Goal: Obtain resource: Obtain resource

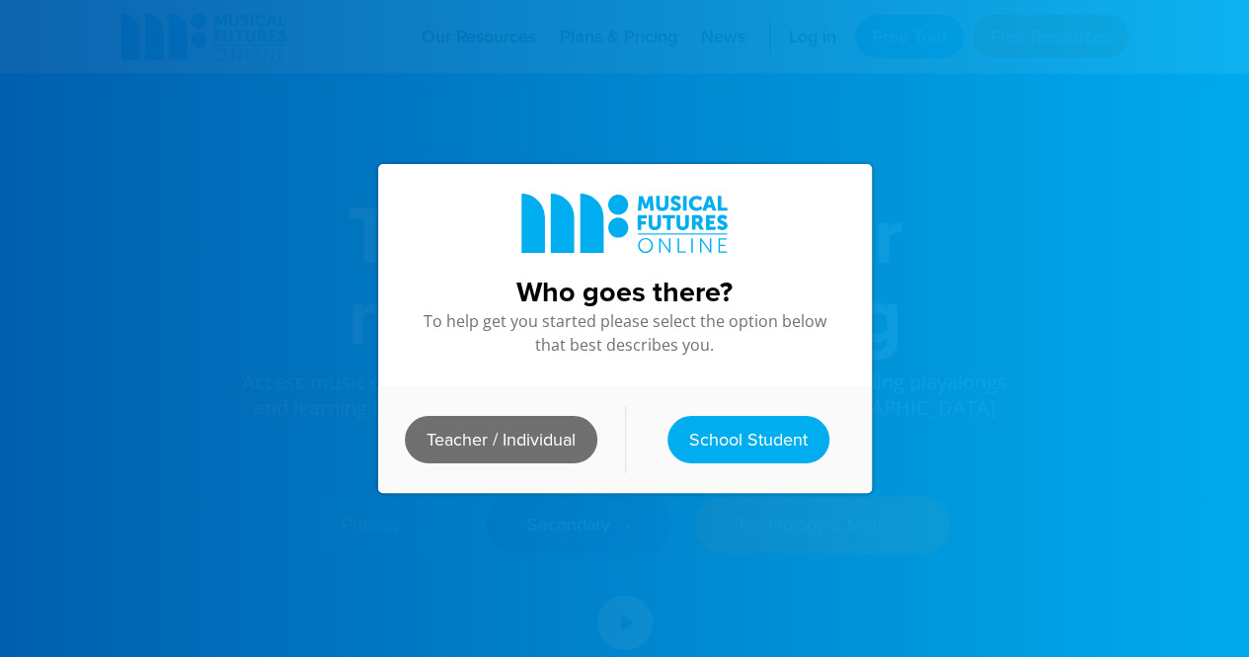
click at [510, 422] on link "Teacher / Individual" at bounding box center [501, 439] width 193 height 47
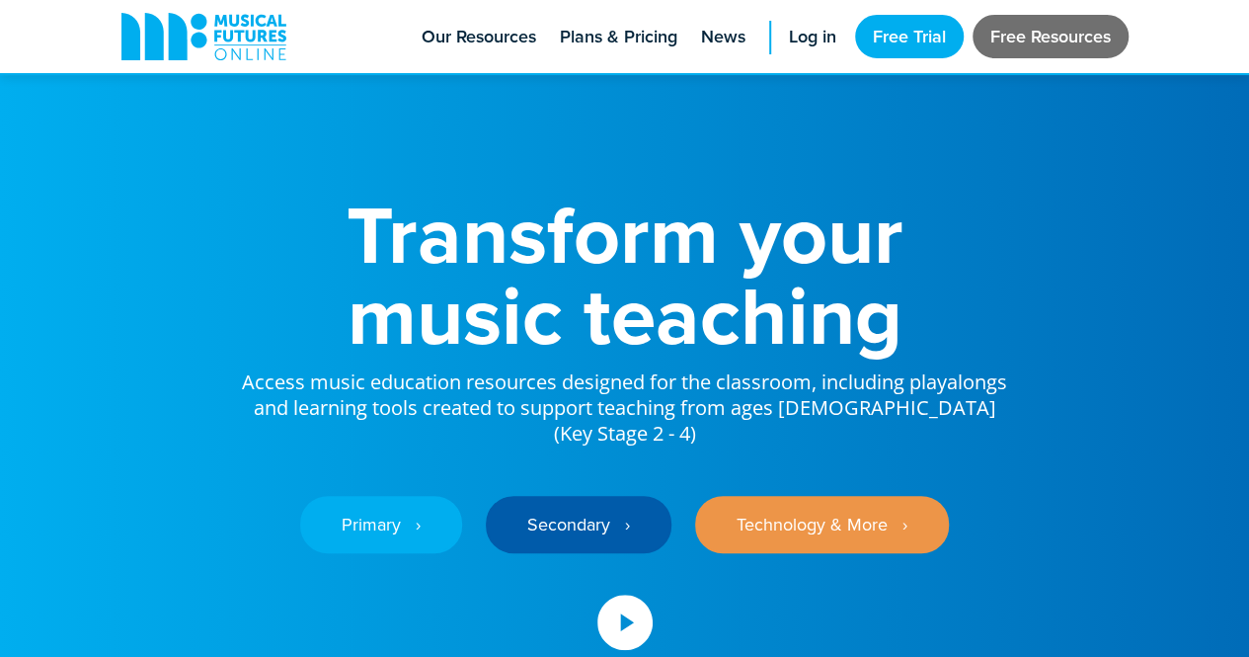
click at [1010, 32] on link "Free Resources" at bounding box center [1051, 36] width 156 height 43
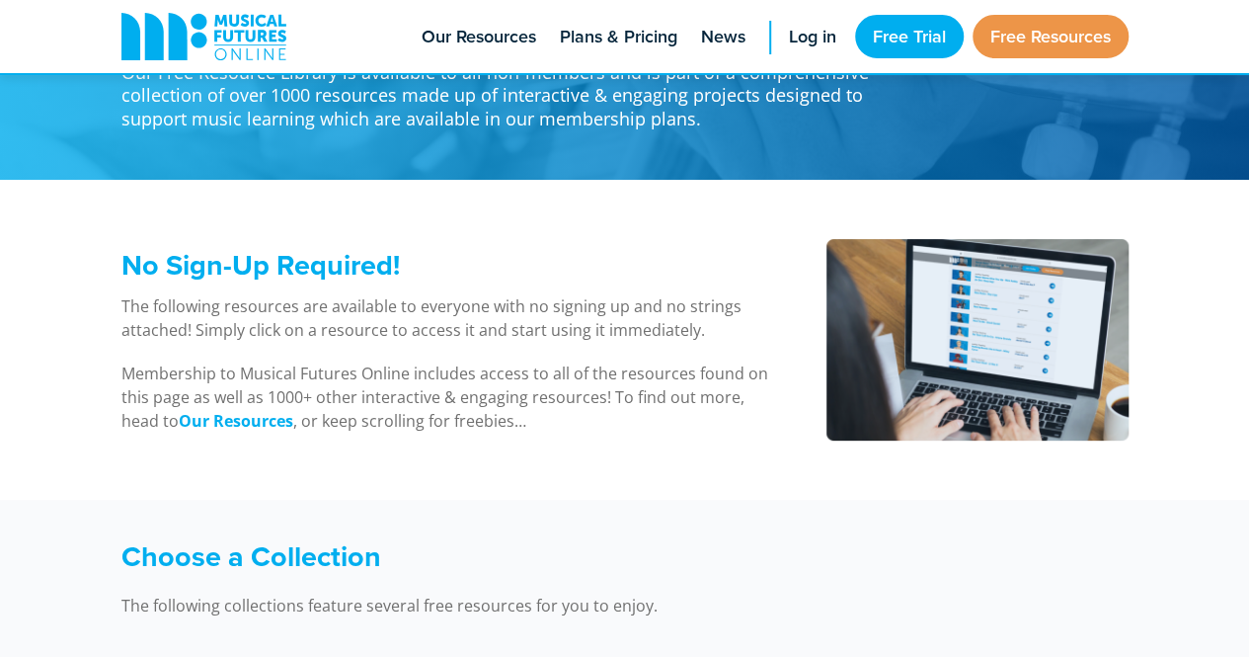
scroll to position [84, 0]
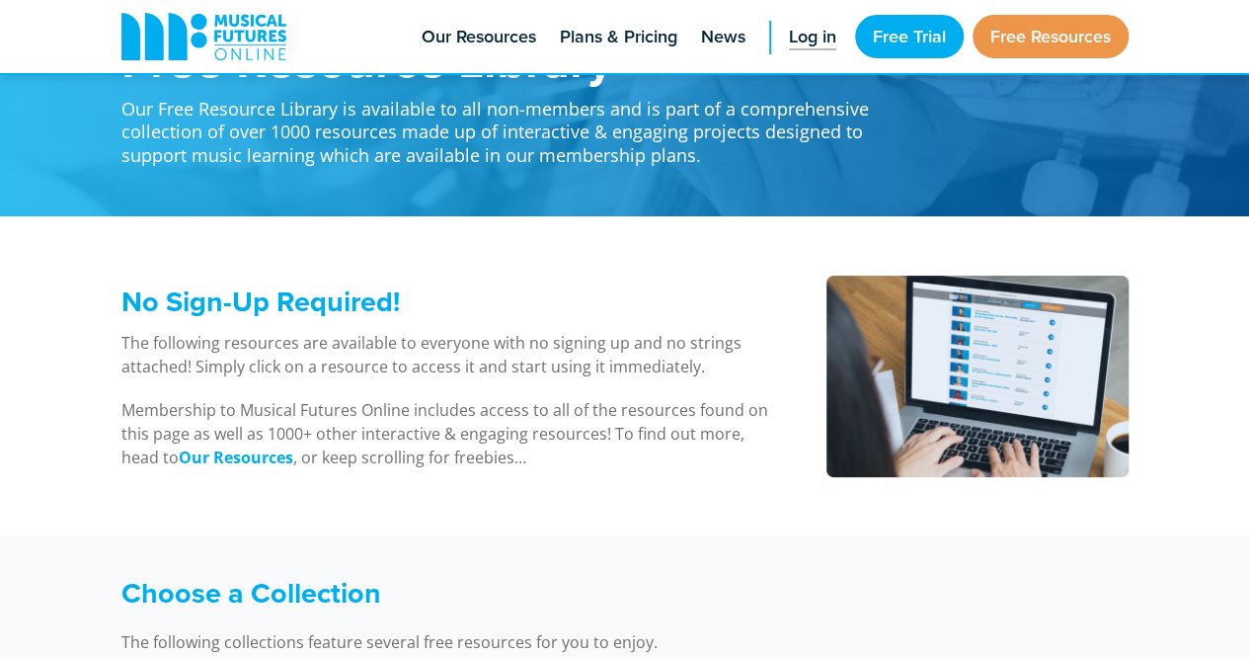
click at [811, 37] on span "Log in" at bounding box center [812, 37] width 47 height 27
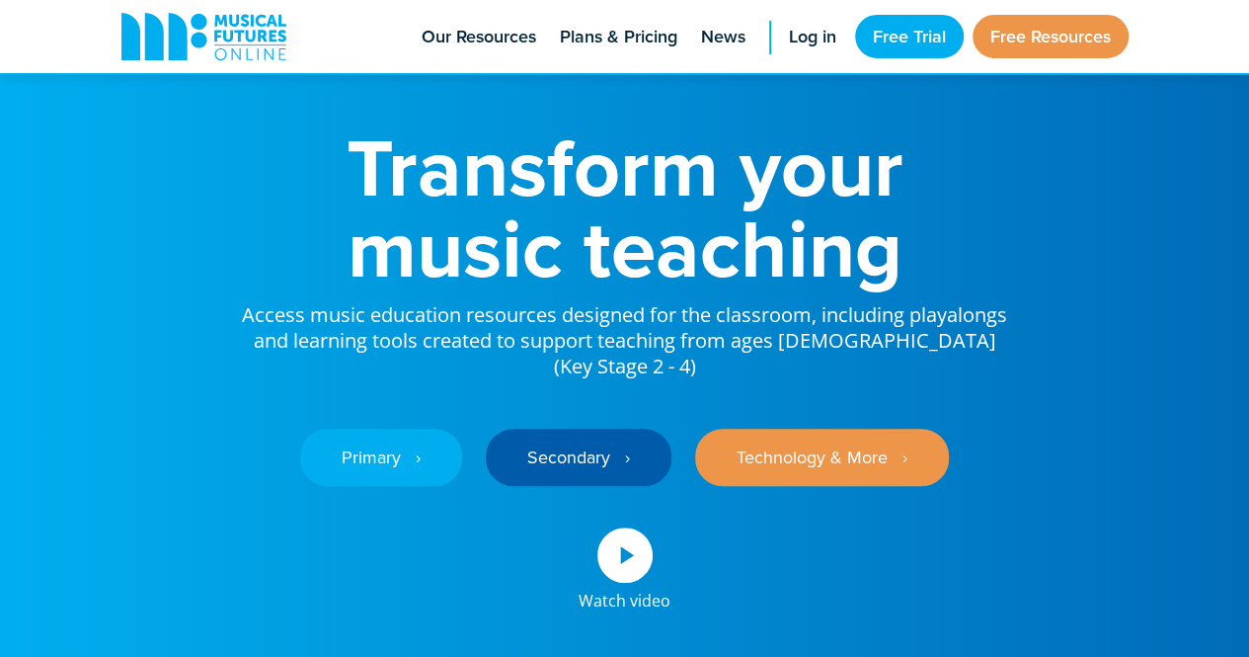
scroll to position [73, 0]
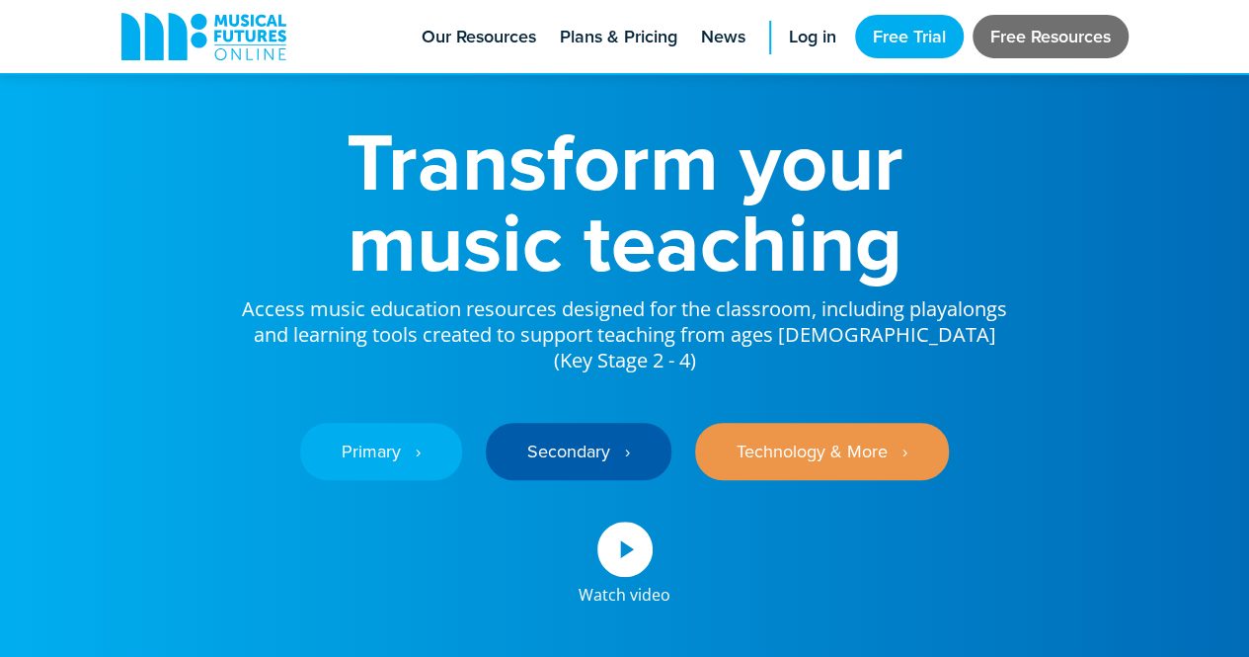
click at [1074, 25] on link "Free Resources" at bounding box center [1051, 36] width 156 height 43
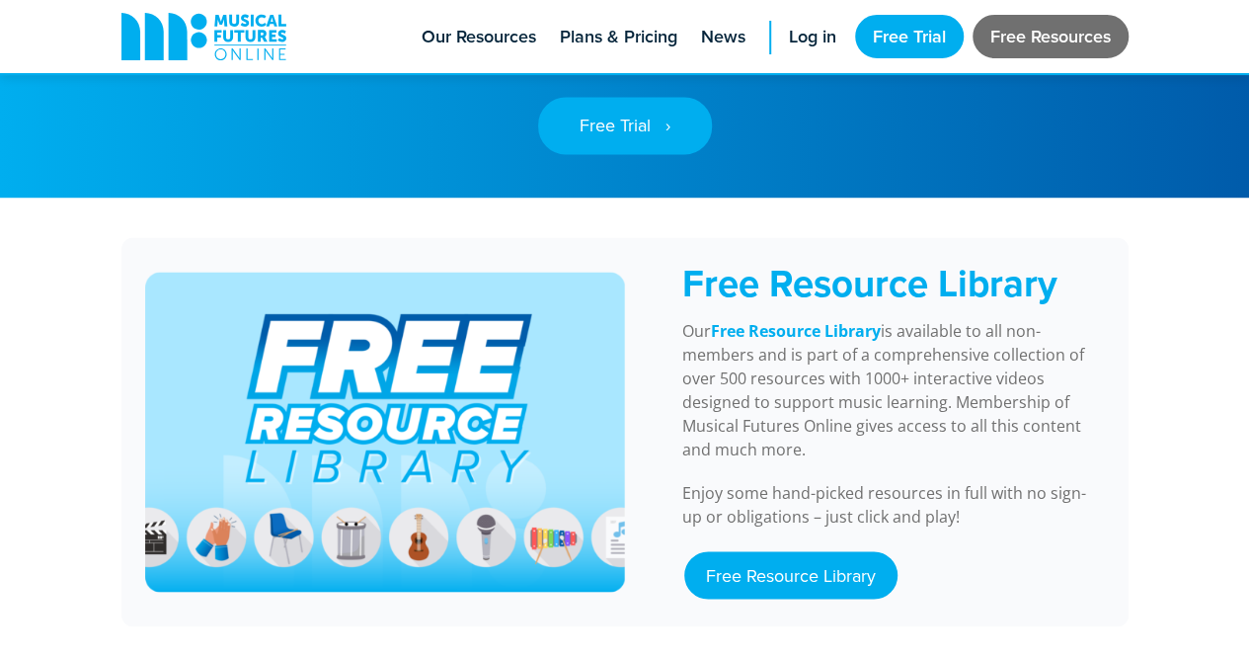
scroll to position [1577, 0]
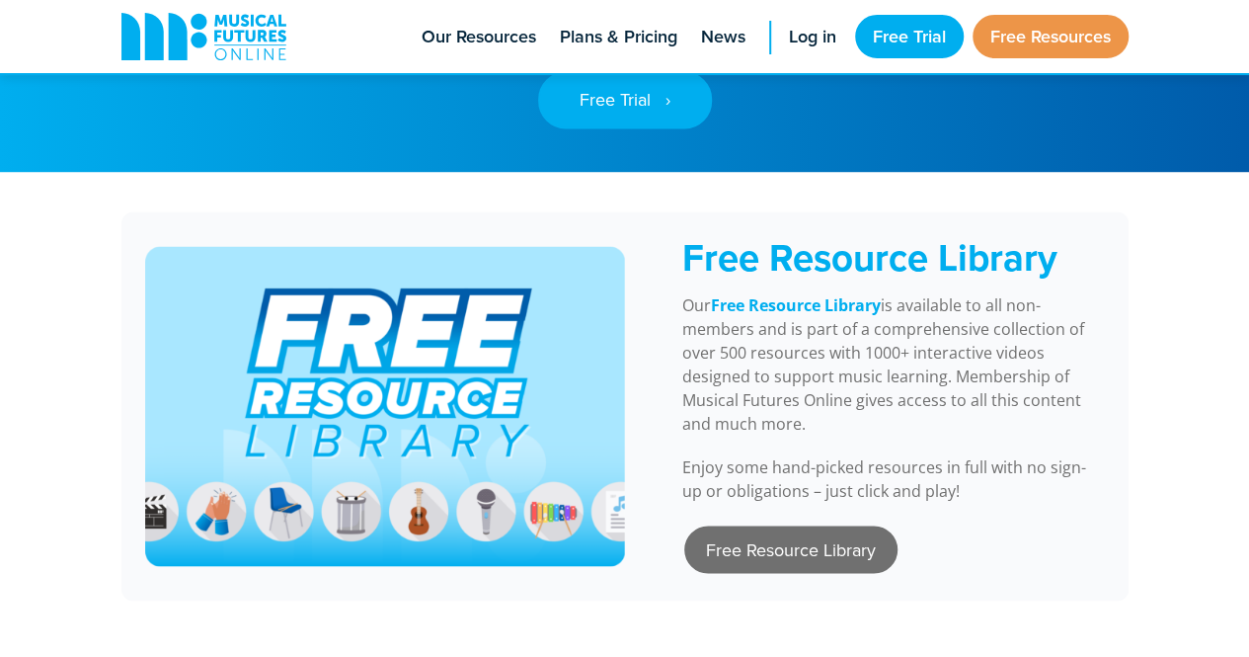
click at [809, 525] on link "Free Resource Library" at bounding box center [790, 548] width 213 height 47
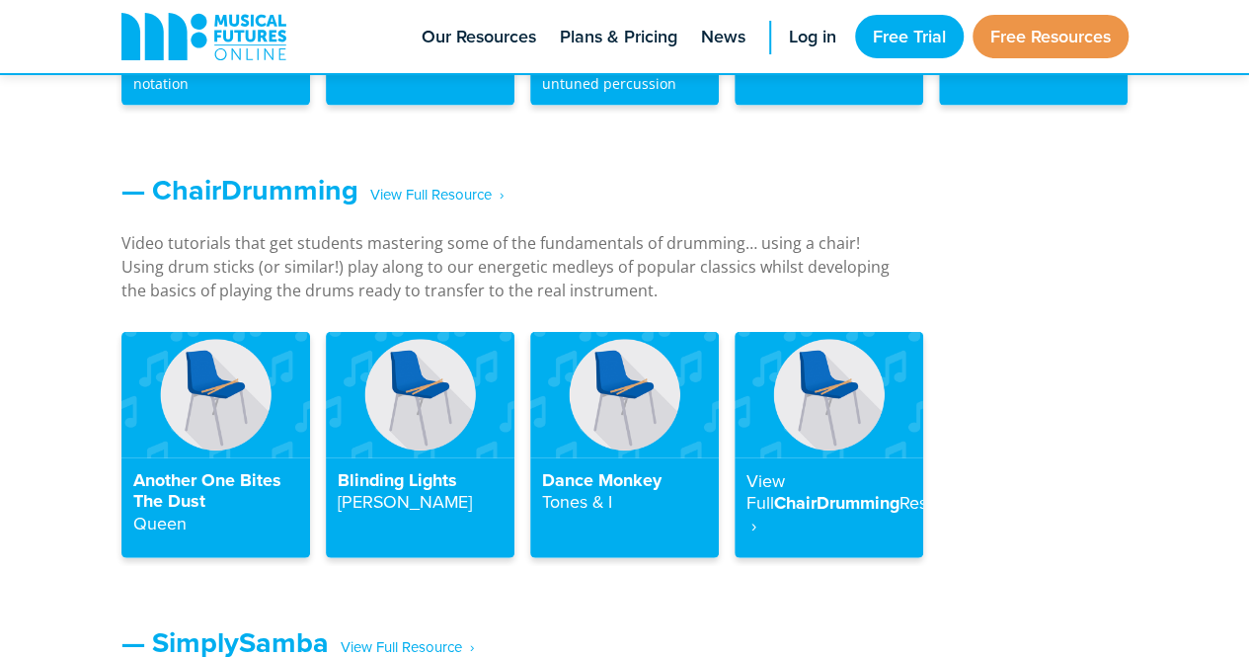
scroll to position [2127, 0]
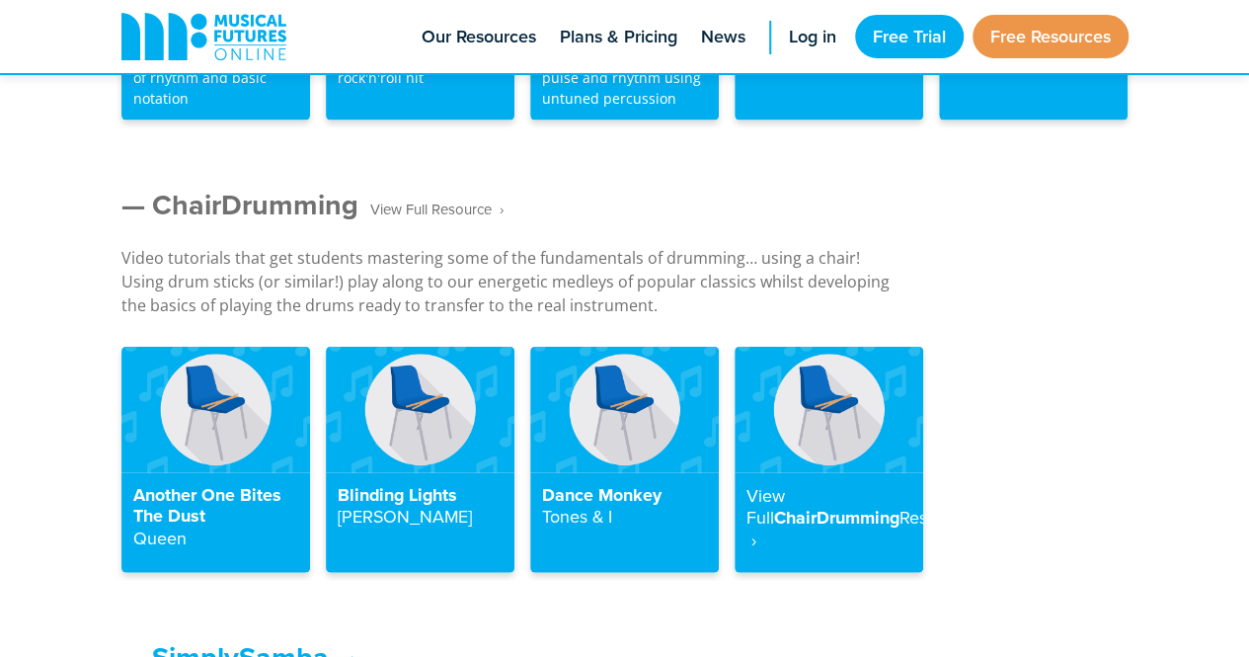
click at [434, 214] on span "‎ ‎ ‎ View Full Resource‎‏‏‎ ‎ ›" at bounding box center [430, 210] width 145 height 35
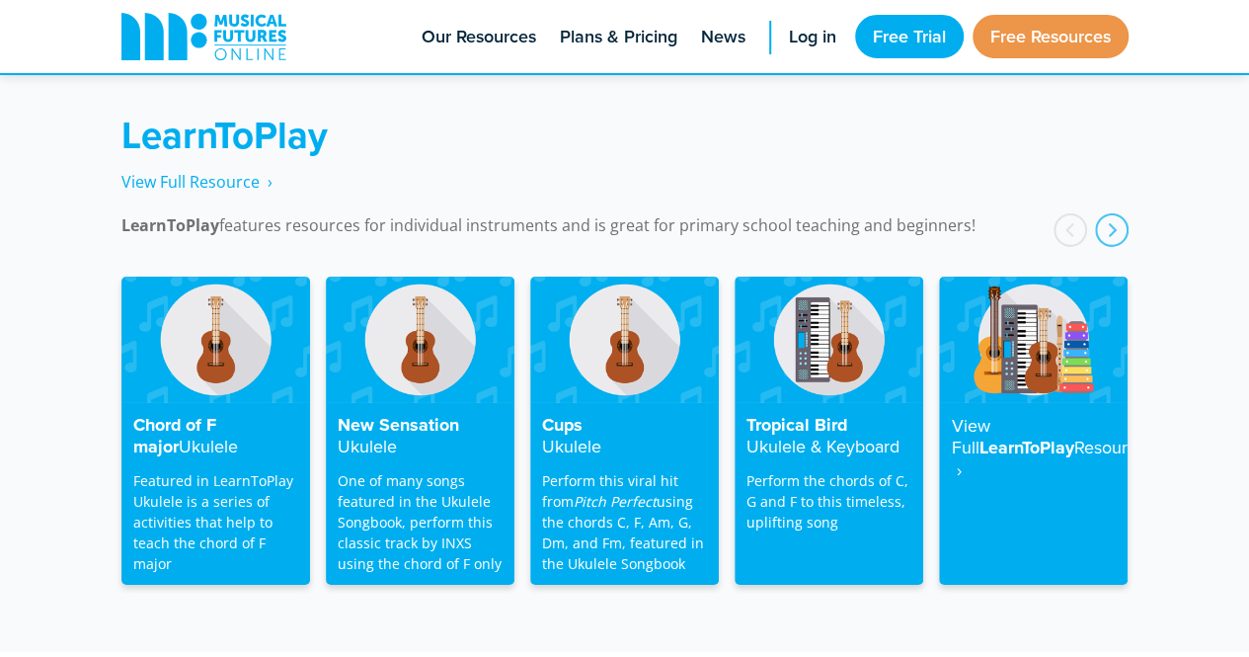
scroll to position [3170, 0]
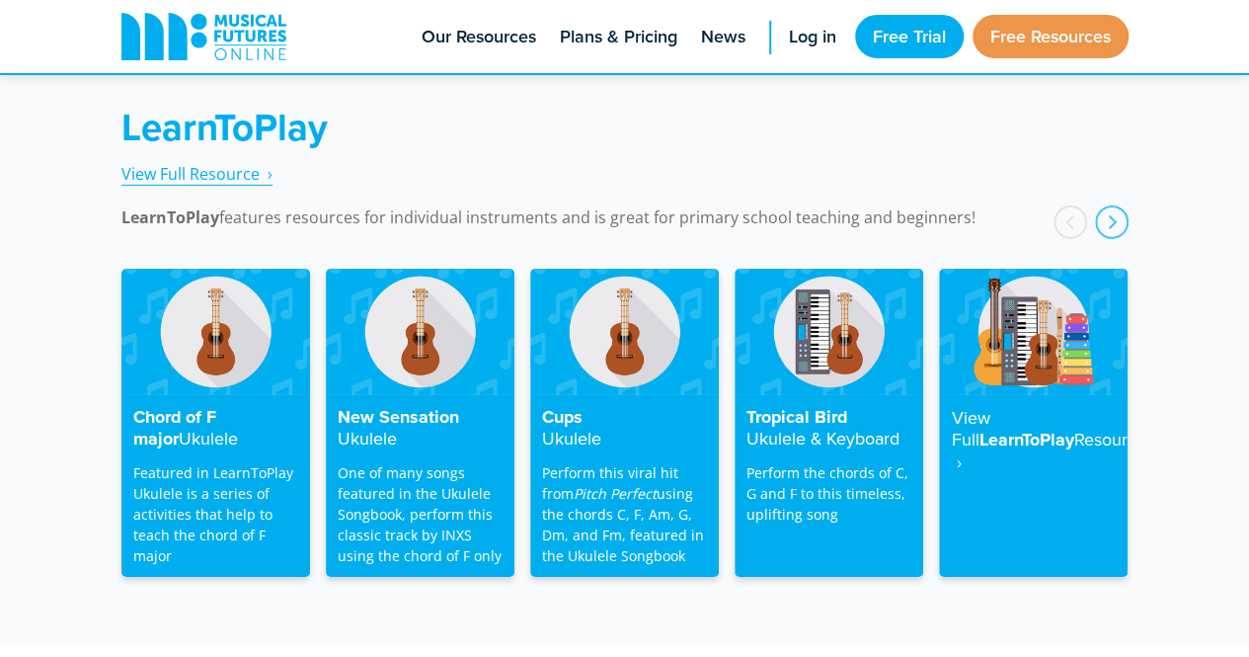
click at [230, 163] on span "View Full Resource‎‏‏‎ ‎ ›" at bounding box center [196, 174] width 151 height 22
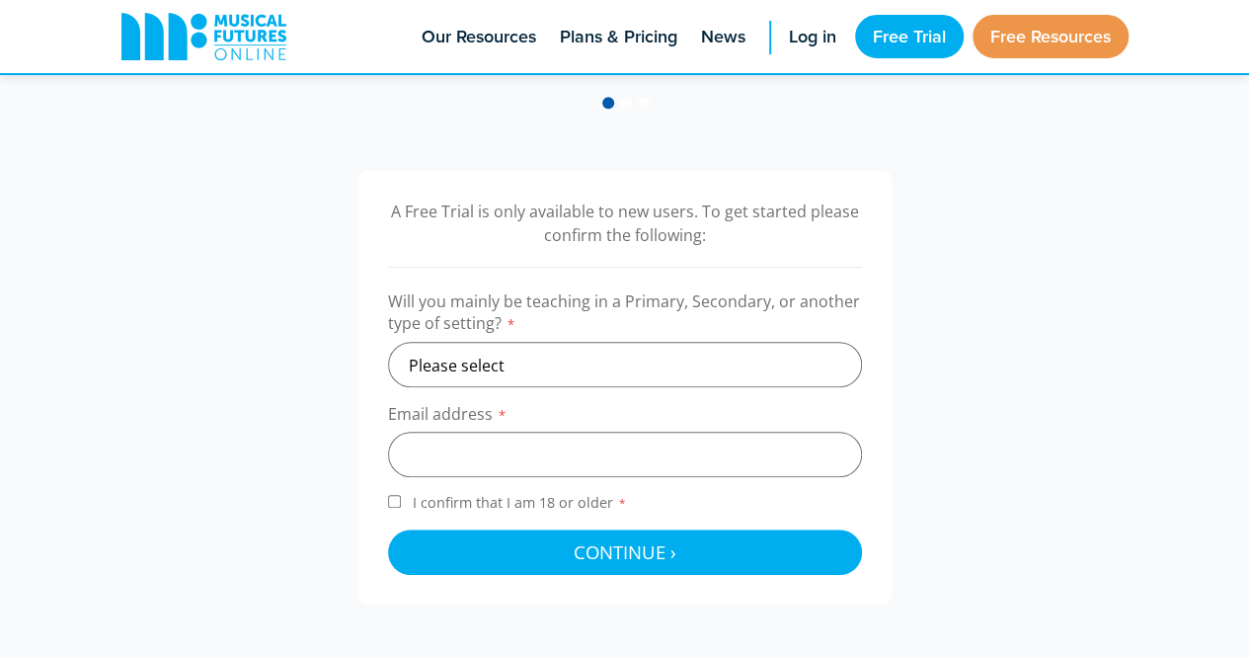
scroll to position [556, 0]
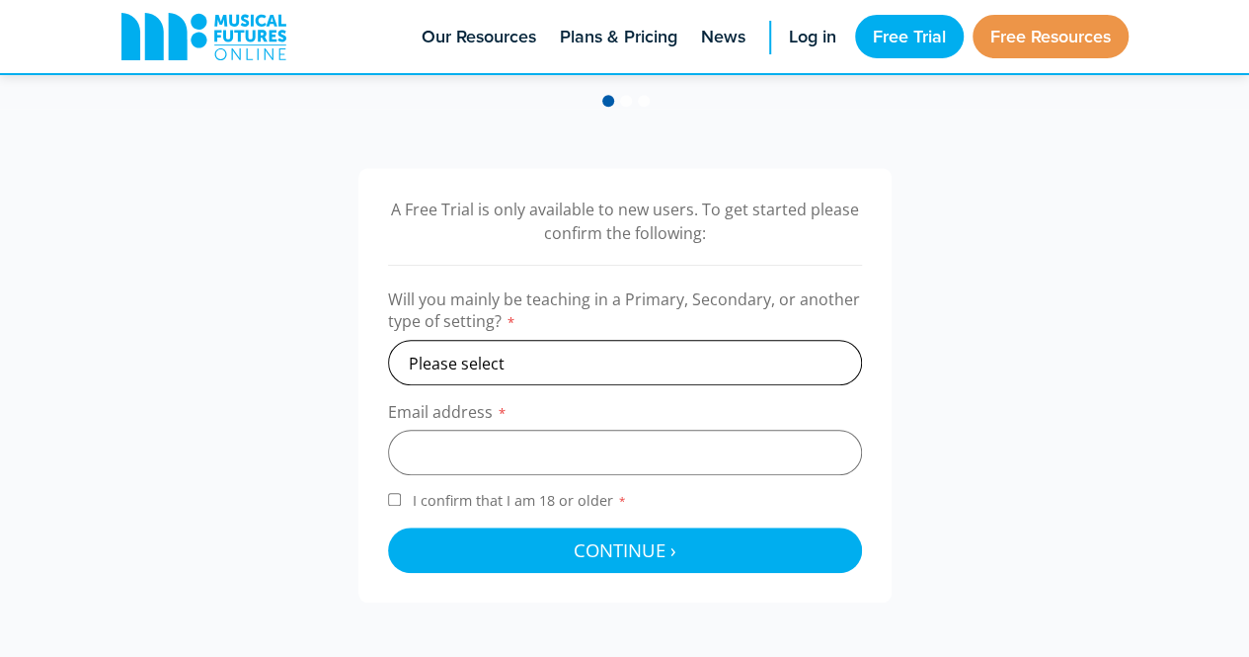
click at [583, 356] on select "Please select Primary Secondary Other" at bounding box center [625, 362] width 474 height 45
select select "secondary"
click at [388, 340] on select "Please select Primary Secondary Other" at bounding box center [625, 362] width 474 height 45
click at [510, 454] on input "email" at bounding box center [625, 452] width 474 height 45
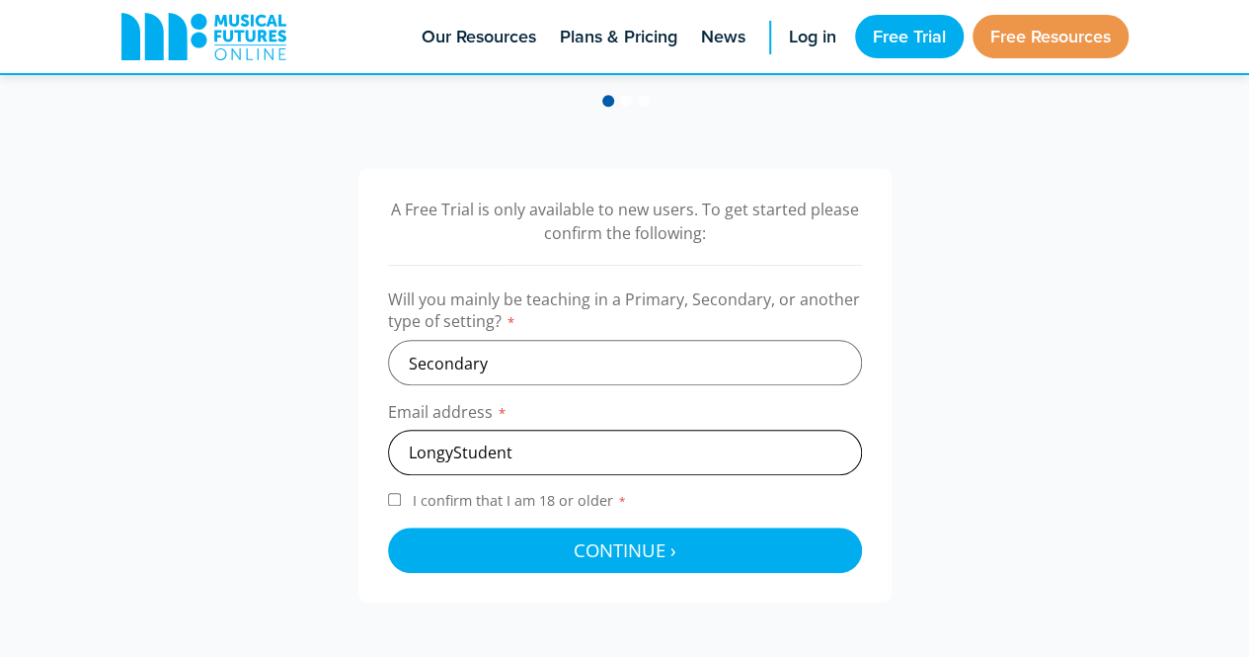
type input "LongyStudent"
click at [393, 499] on input "I confirm that I am 18 or older *" at bounding box center [394, 499] width 13 height 13
checkbox input "true"
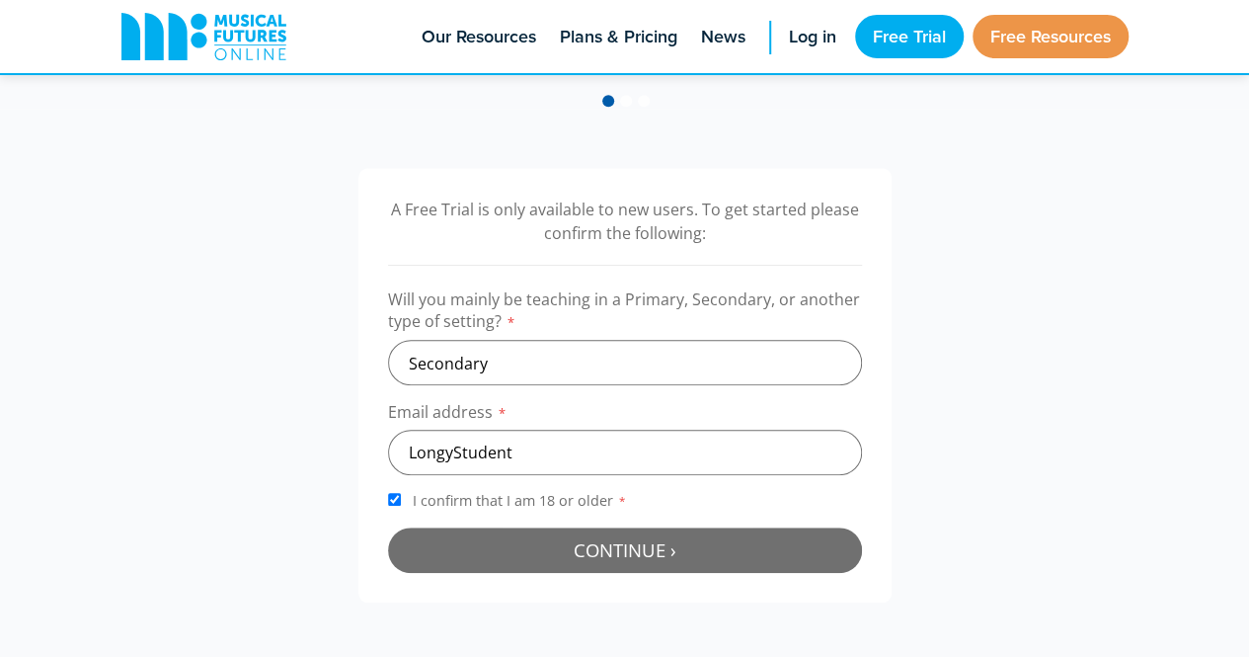
click at [453, 555] on button "Continue › Checking your details..." at bounding box center [625, 549] width 474 height 45
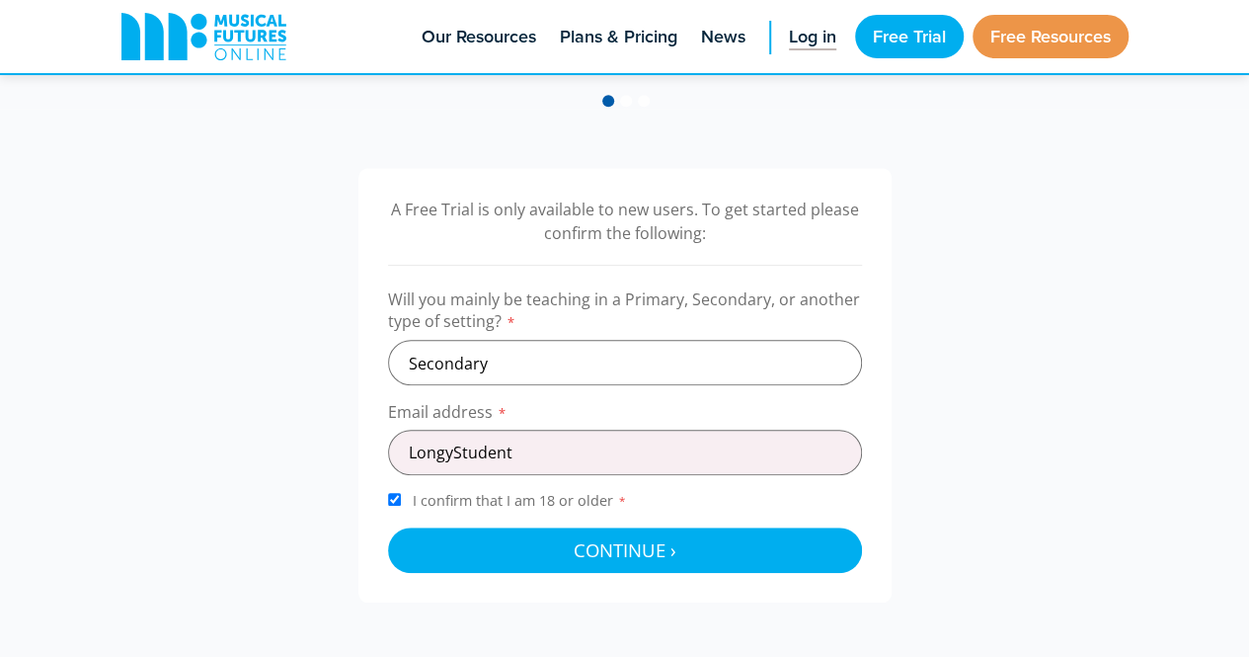
click at [808, 52] on link "Log in" at bounding box center [812, 36] width 67 height 73
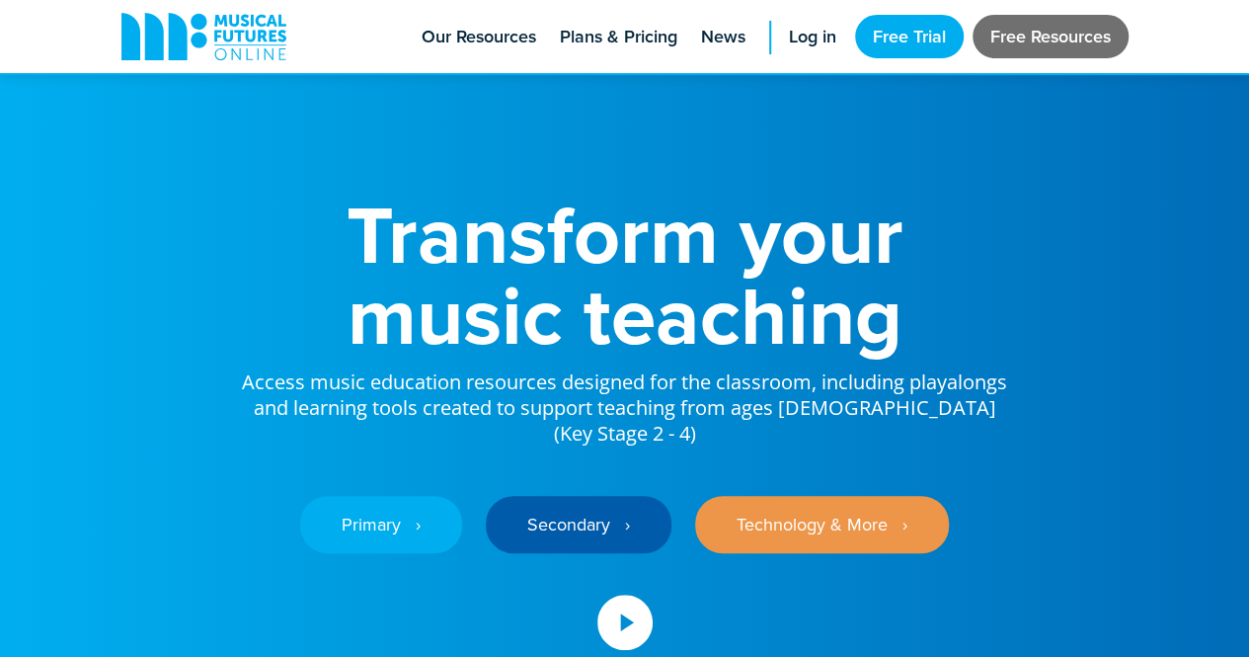
click at [1019, 33] on link "Free Resources" at bounding box center [1051, 36] width 156 height 43
click at [1064, 30] on link "Free Resources" at bounding box center [1051, 36] width 156 height 43
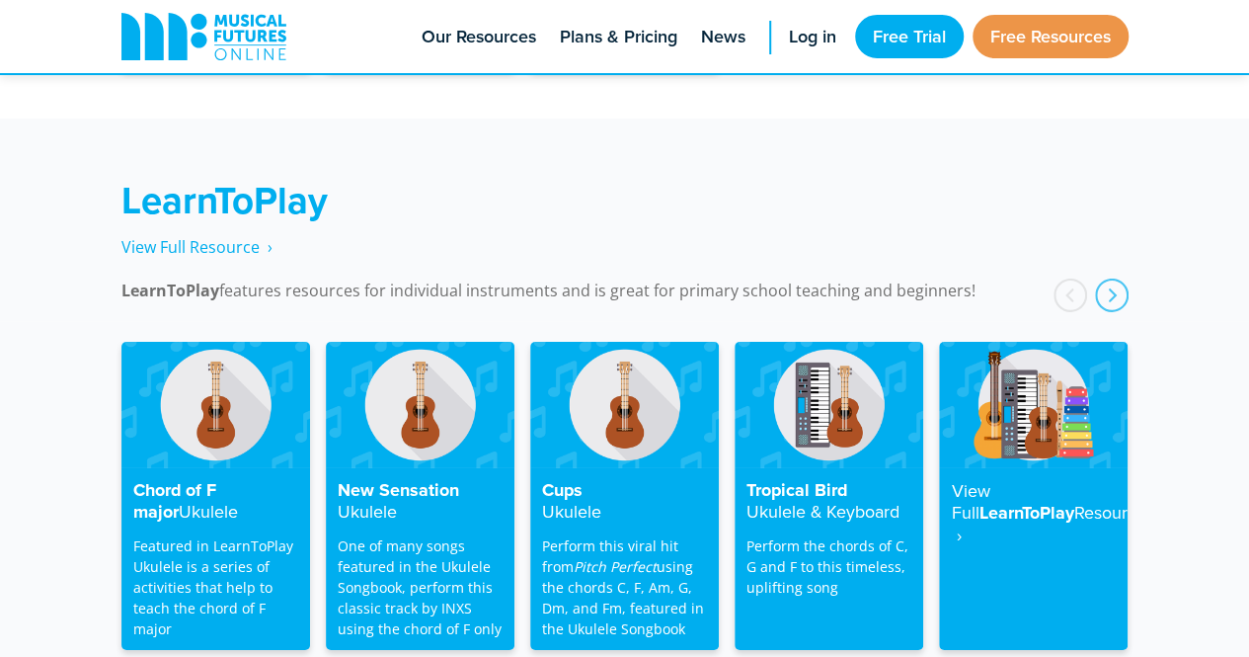
scroll to position [3154, 0]
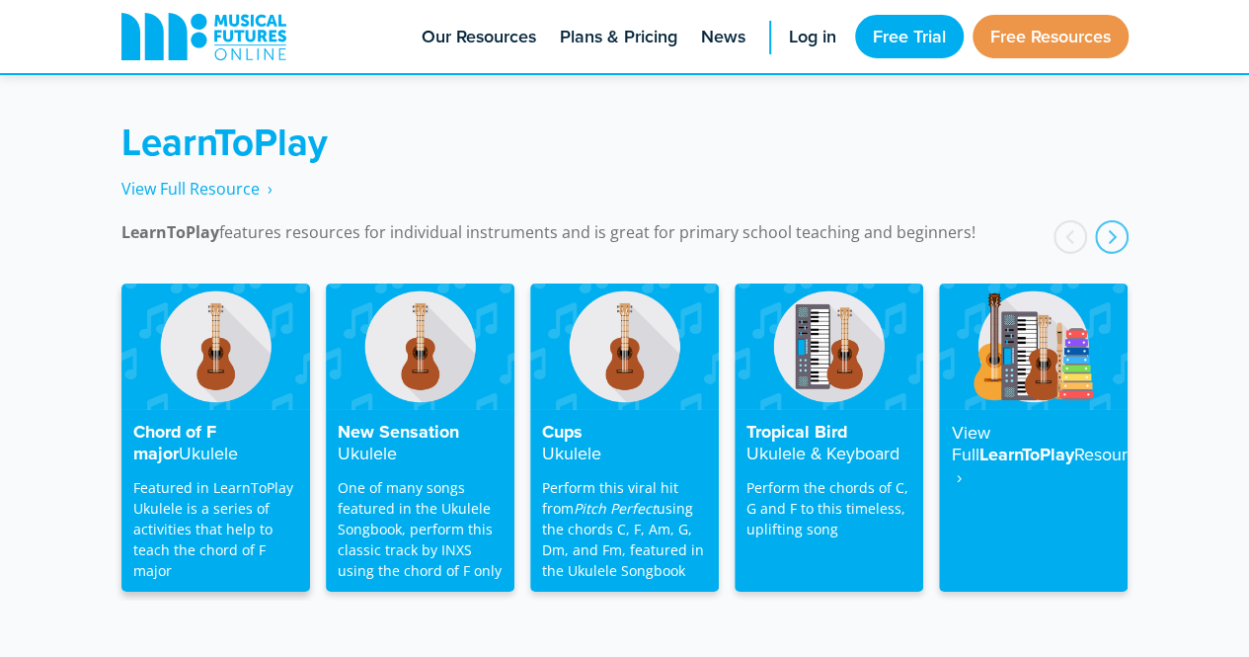
click at [200, 422] on h4 "Chord of F major Ukulele" at bounding box center [215, 443] width 165 height 43
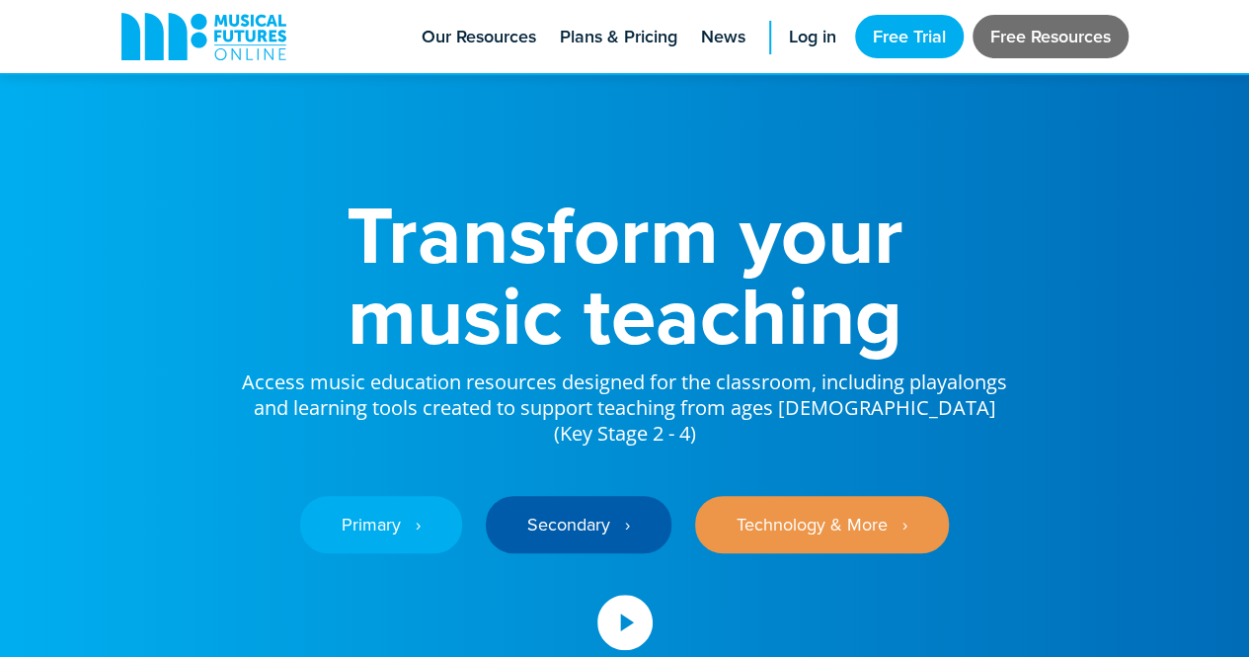
click at [1021, 25] on link "Free Resources" at bounding box center [1051, 36] width 156 height 43
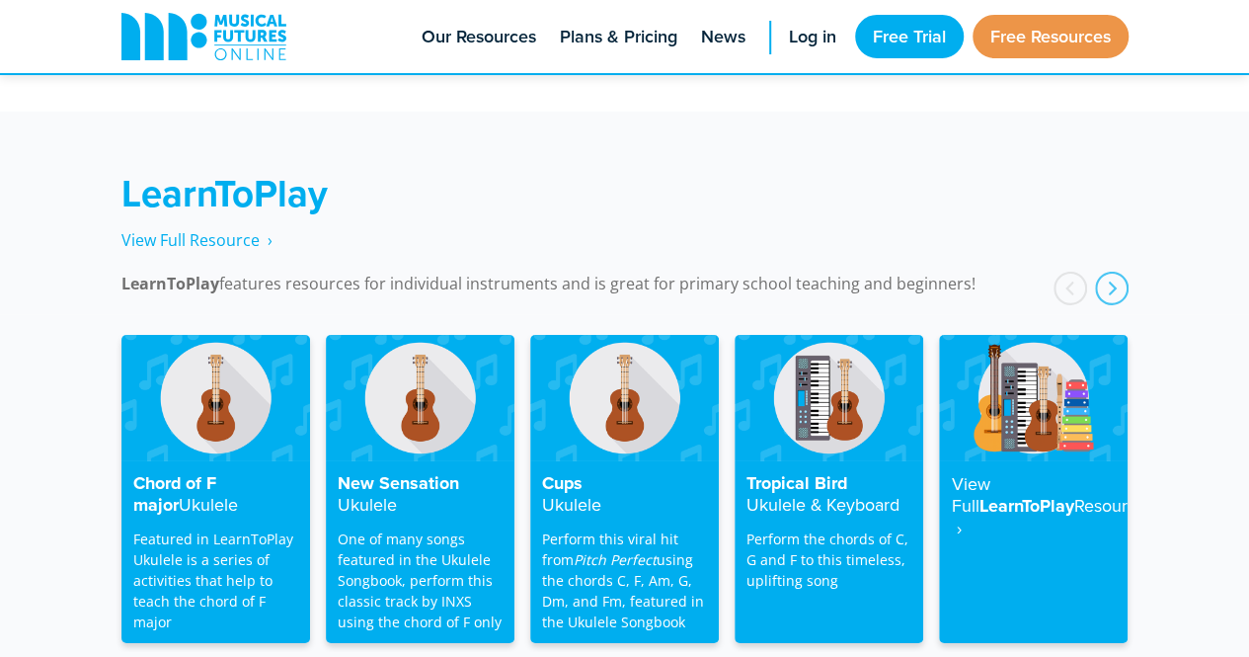
scroll to position [3132, 0]
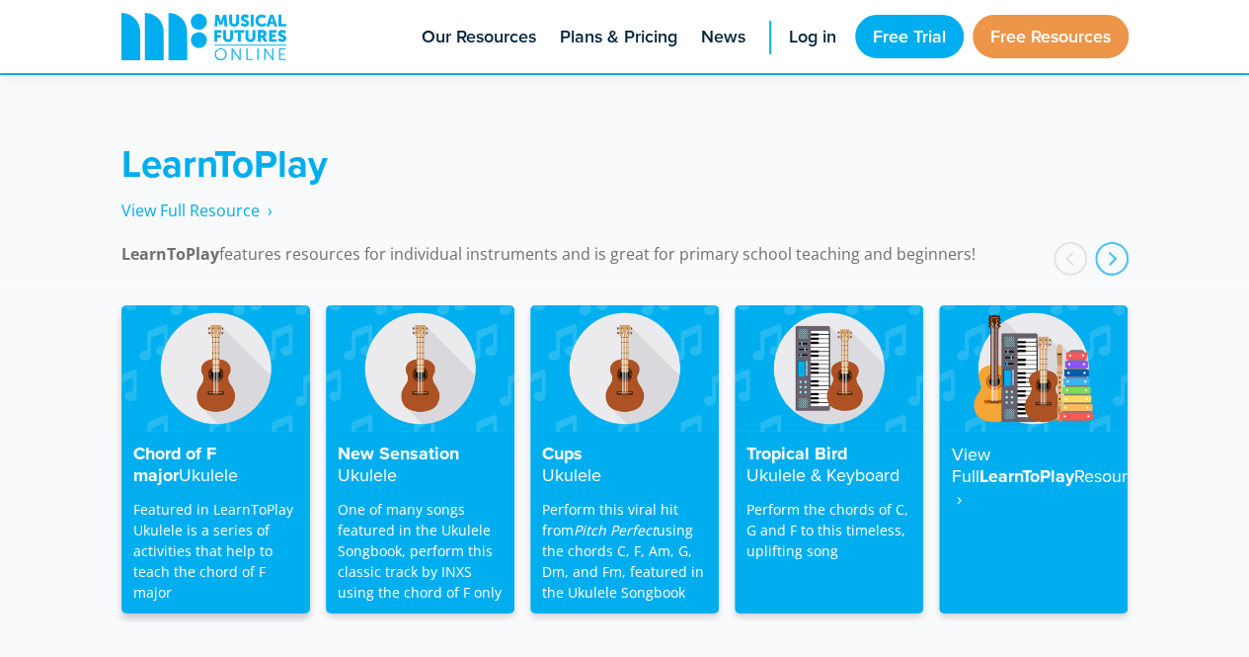
click at [151, 406] on img at bounding box center [215, 367] width 189 height 125
